Goal: Find specific page/section: Find specific page/section

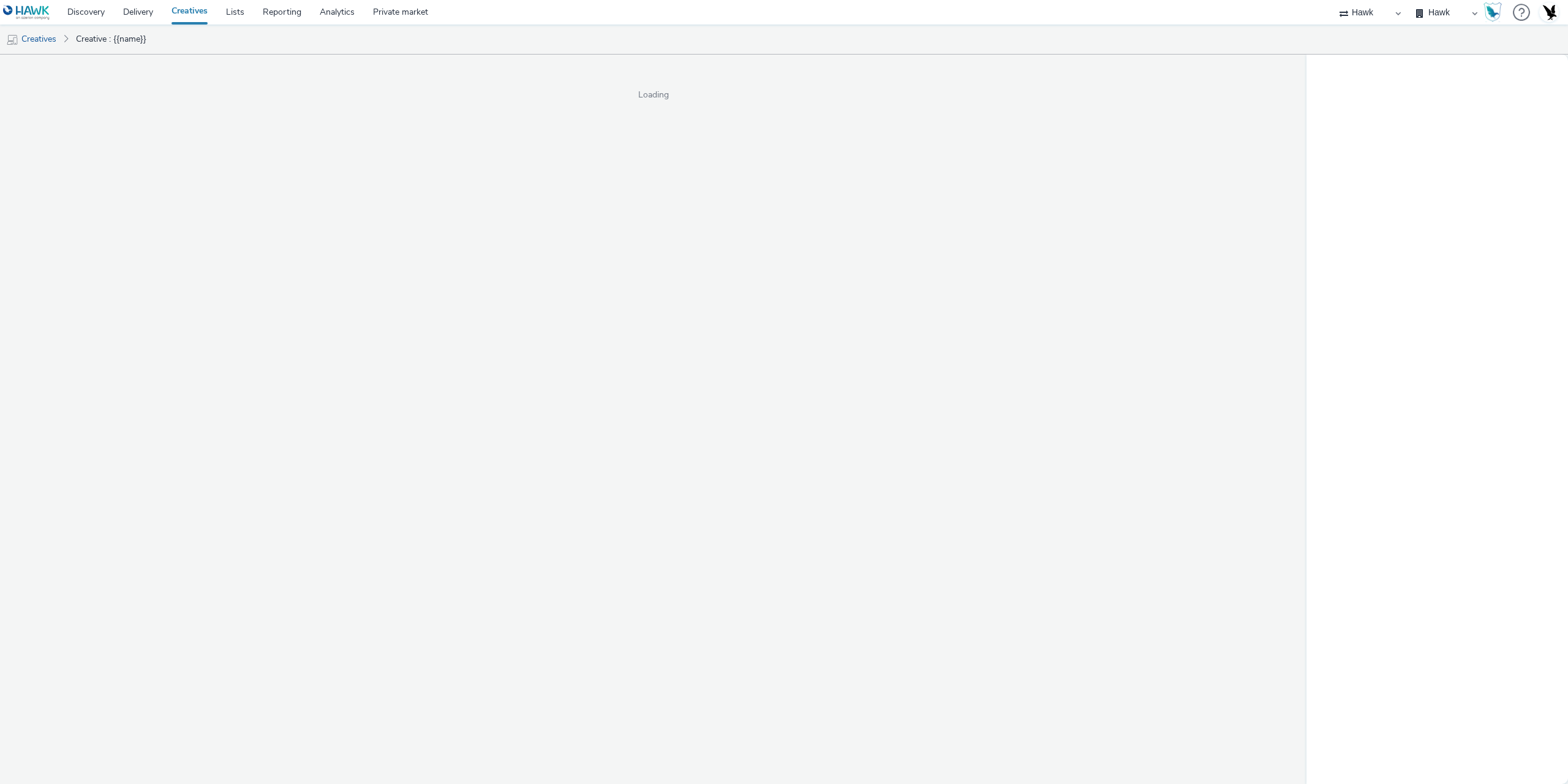
select select "11a7df10-284f-415c-b52a-427acf4c31ae"
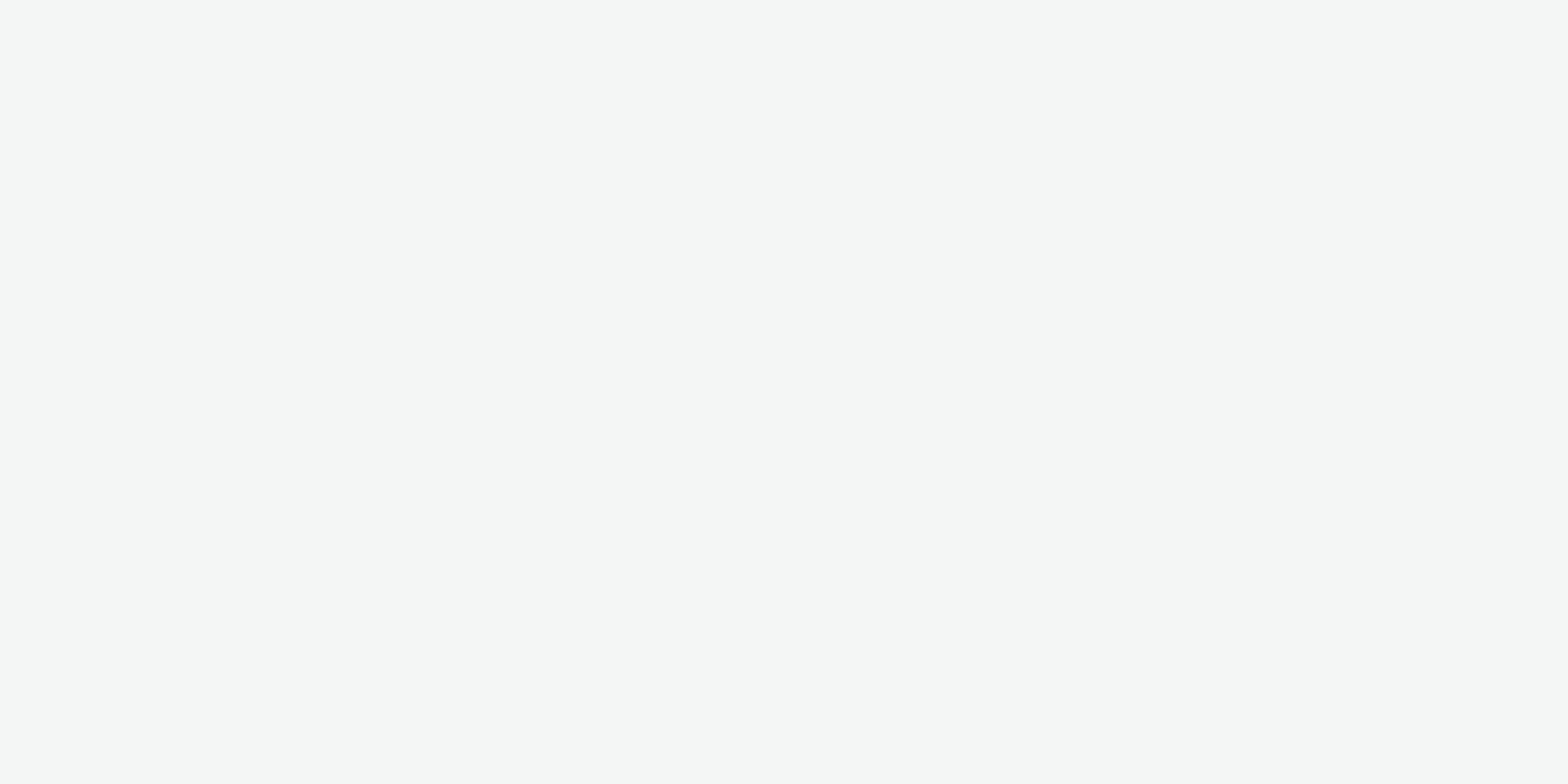
select select "11a7df10-284f-415c-b52a-427acf4c31ae"
